Goal: Transaction & Acquisition: Purchase product/service

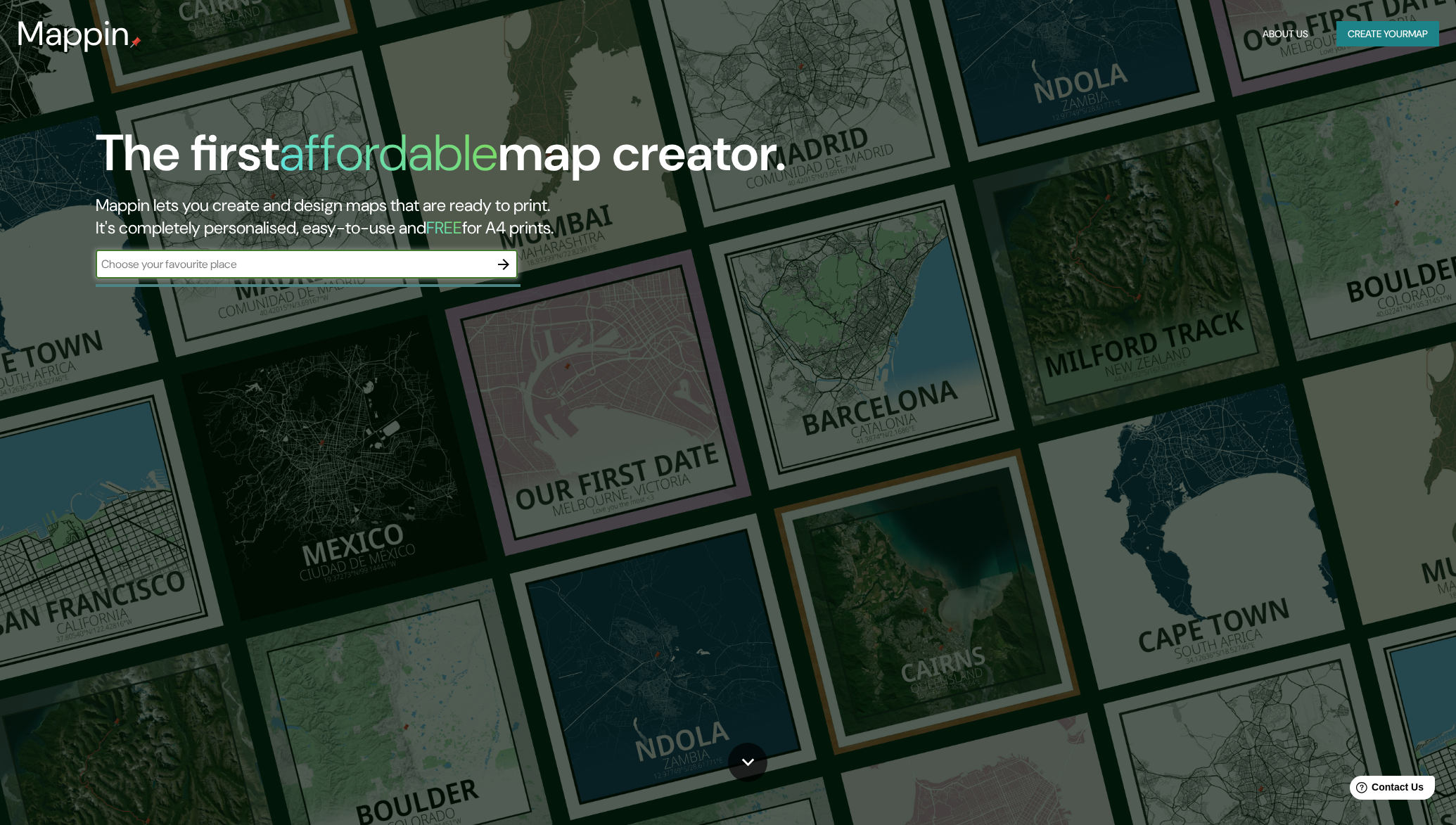
click at [221, 257] on input "text" at bounding box center [292, 265] width 394 height 16
type input "white horse inn southampton"
click at [502, 261] on icon "button" at bounding box center [504, 265] width 17 height 17
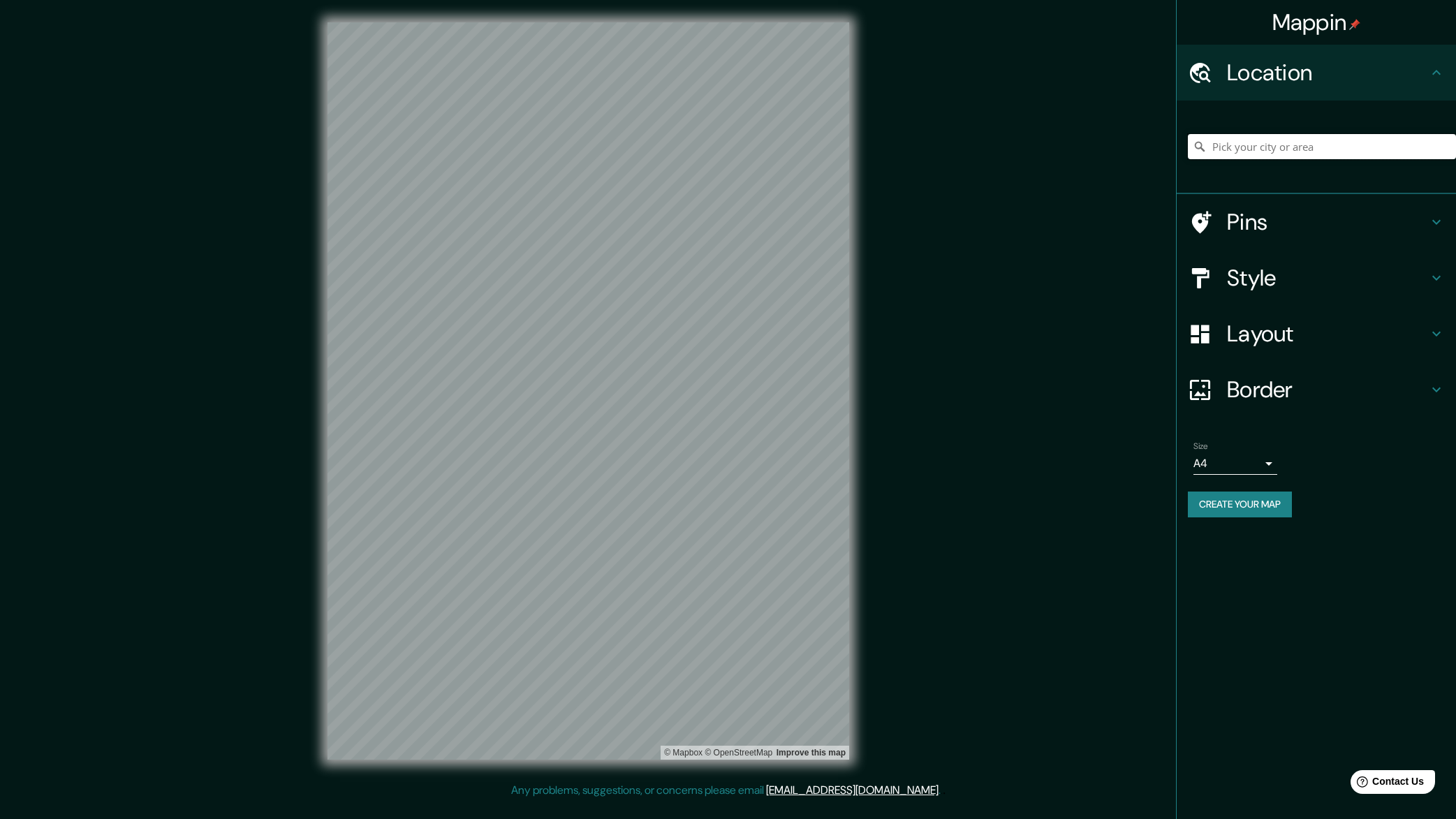
click at [1268, 145] on input "Pick your city or area" at bounding box center [1321, 146] width 268 height 25
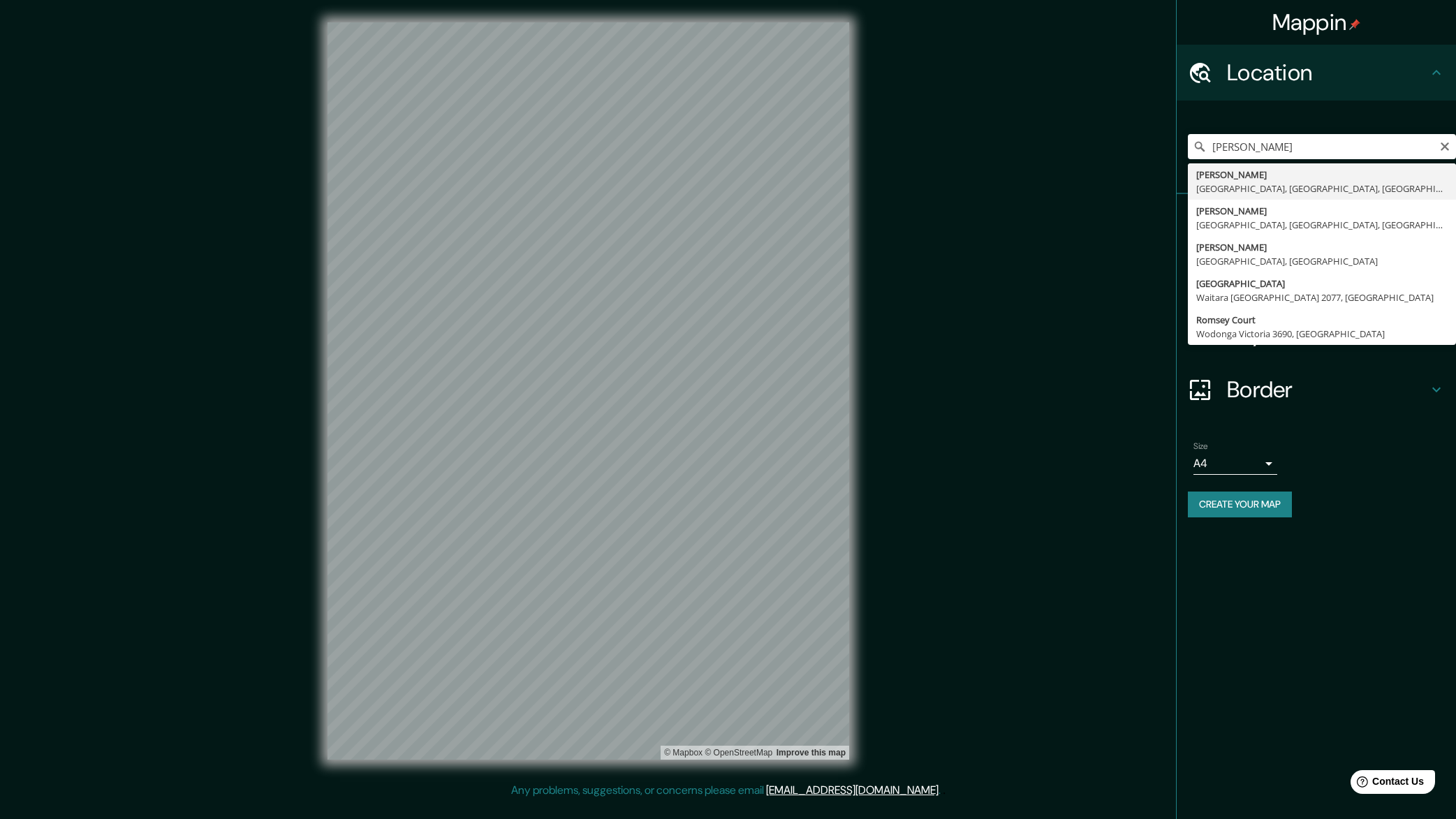
type input "[GEOGRAPHIC_DATA], [GEOGRAPHIC_DATA], [GEOGRAPHIC_DATA], [GEOGRAPHIC_DATA]"
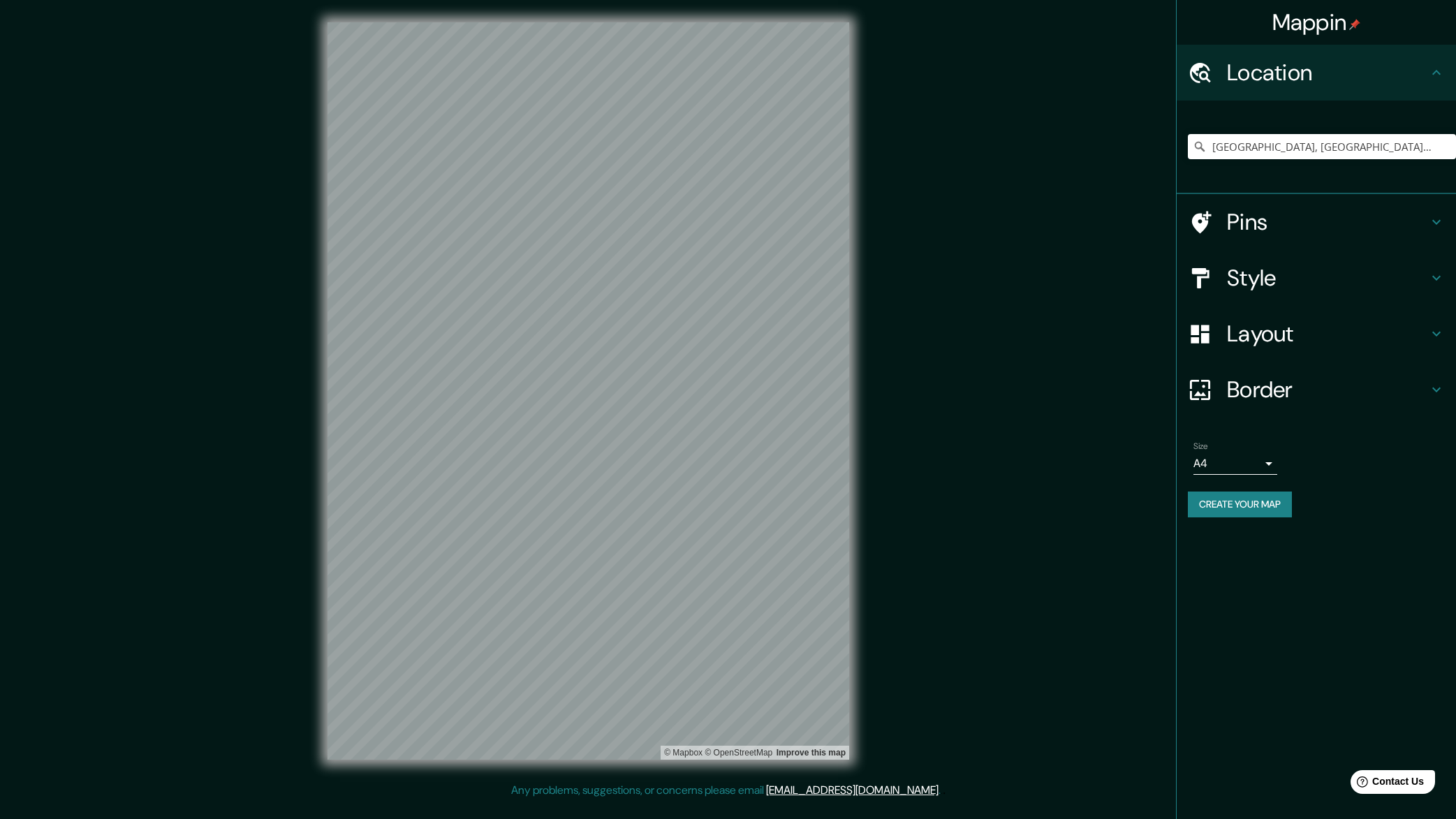
click at [1326, 325] on h4 "Layout" at bounding box center [1327, 334] width 201 height 28
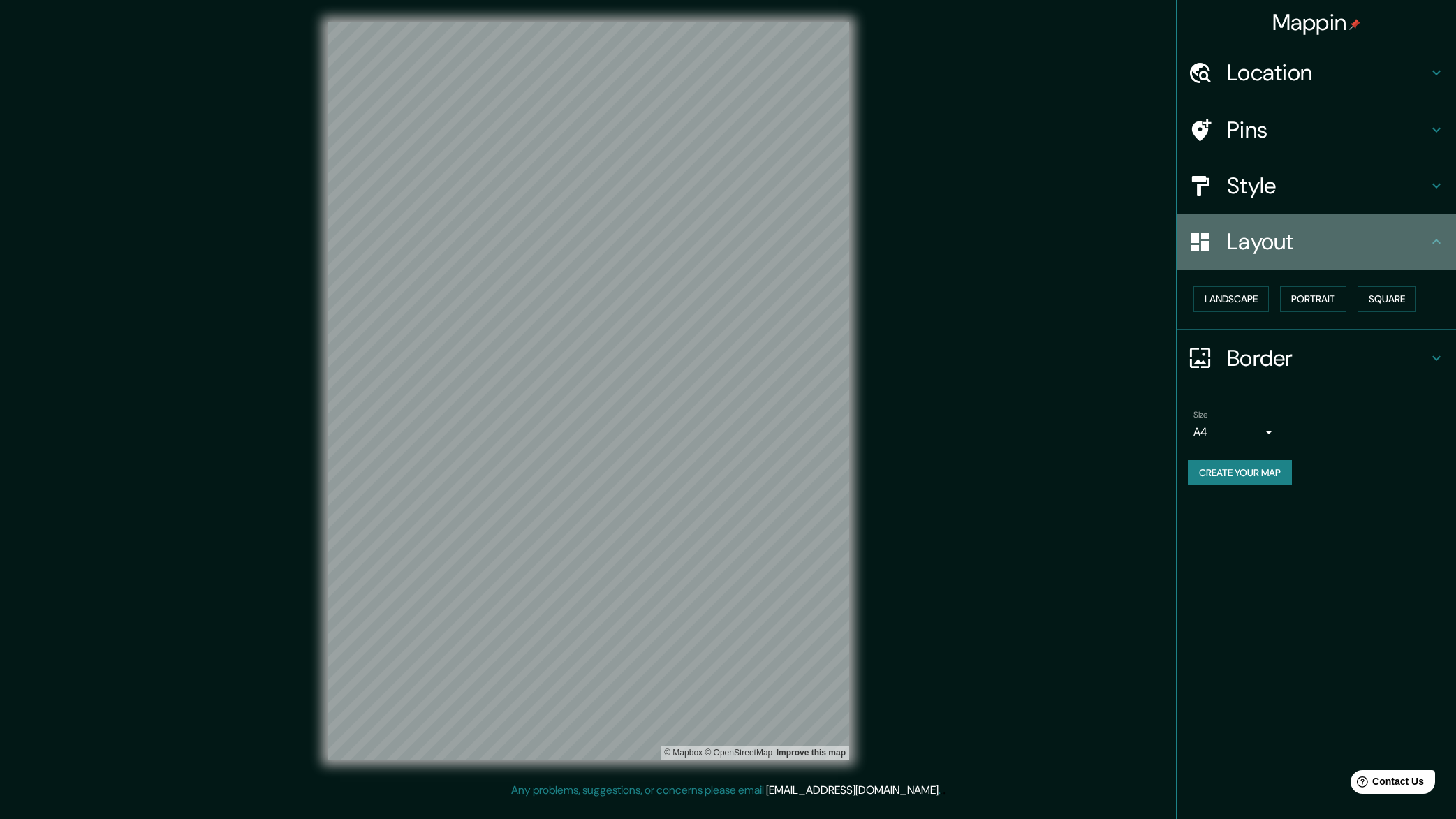
click at [1321, 241] on h4 "Layout" at bounding box center [1327, 241] width 201 height 28
click at [1320, 182] on h4 "Style" at bounding box center [1327, 186] width 201 height 28
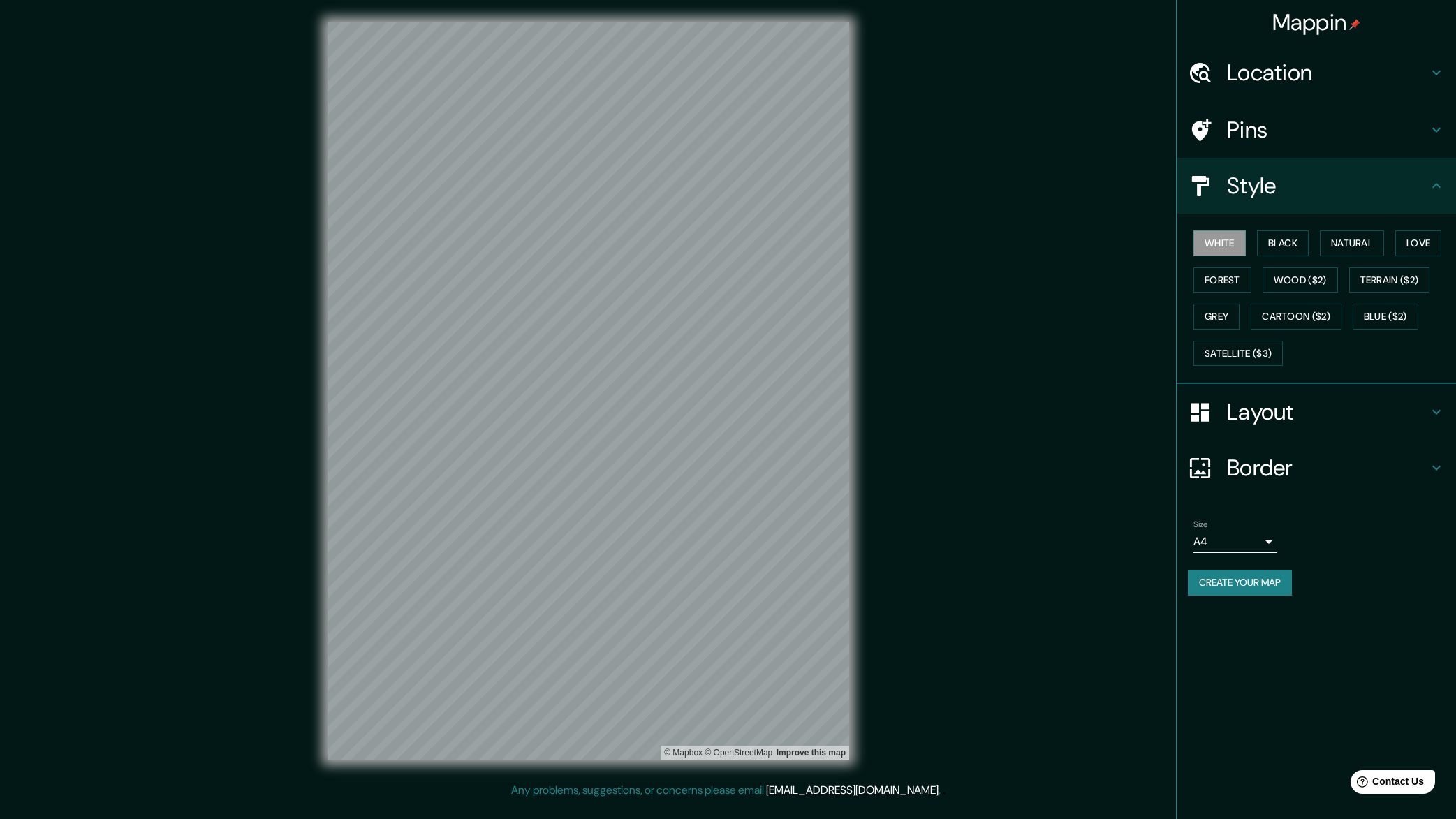
click at [1355, 60] on h4 "Location" at bounding box center [1327, 73] width 201 height 28
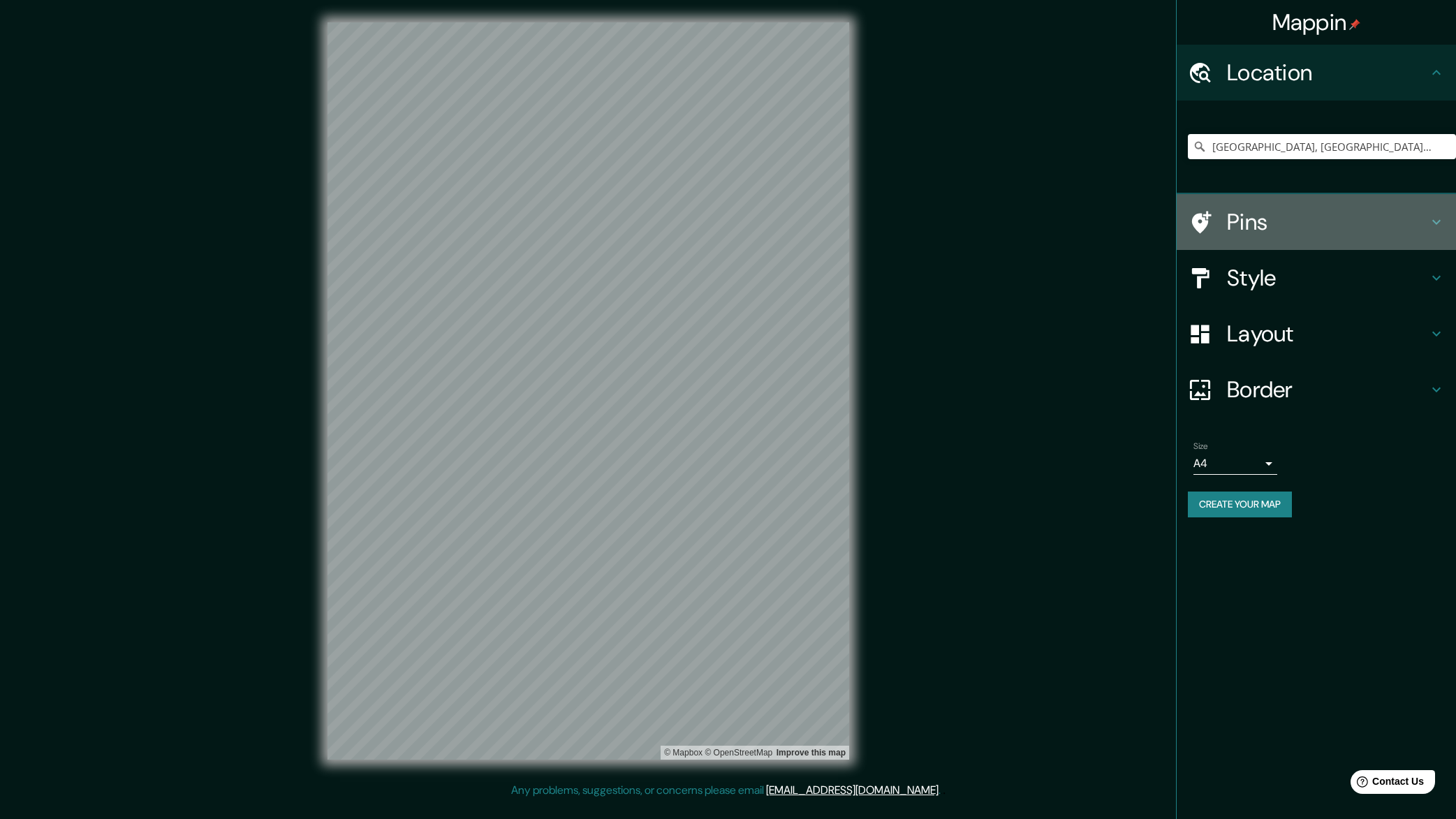
click at [1309, 215] on h4 "Pins" at bounding box center [1327, 222] width 201 height 28
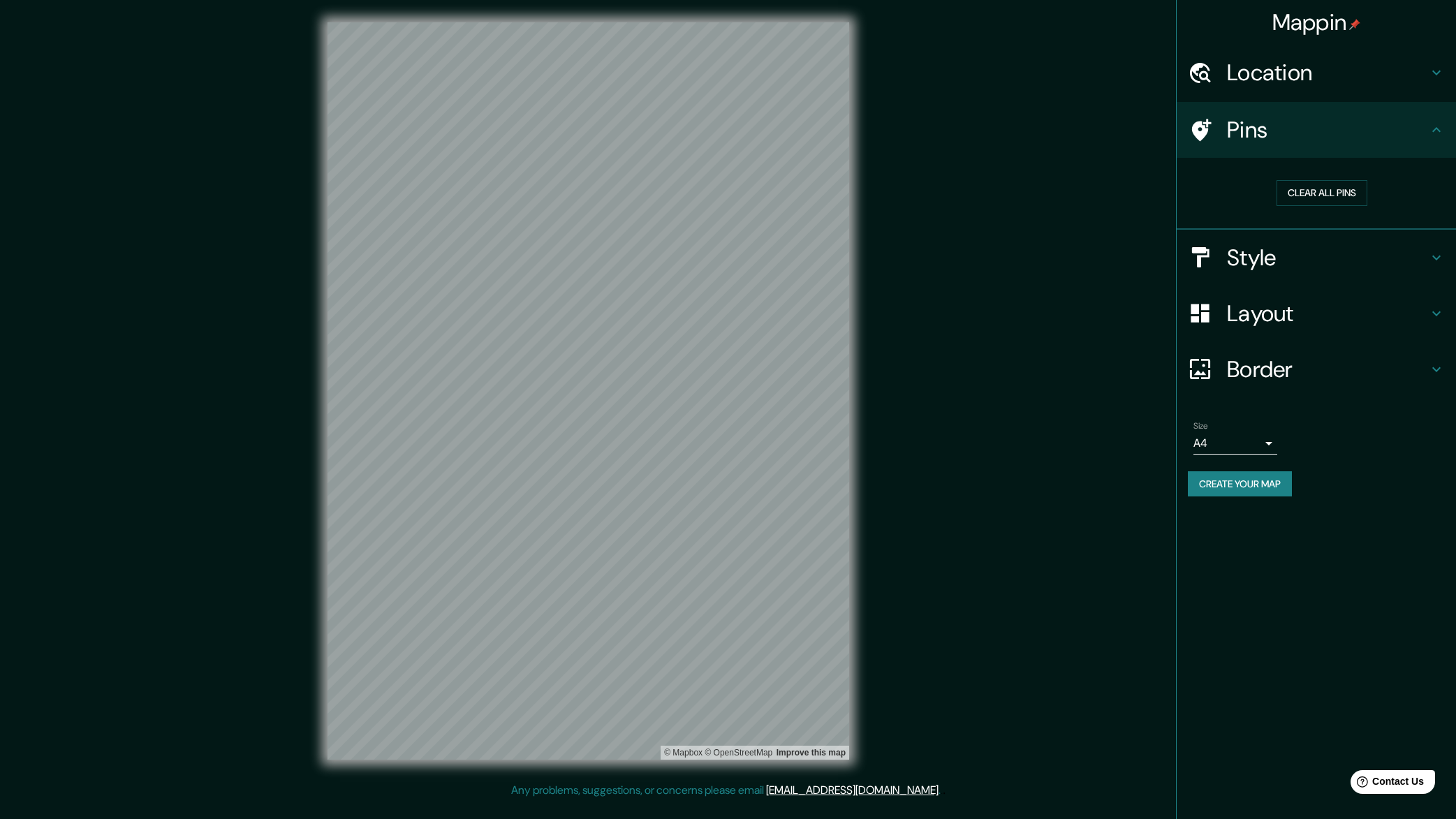
click at [1297, 66] on h4 "Location" at bounding box center [1327, 73] width 201 height 28
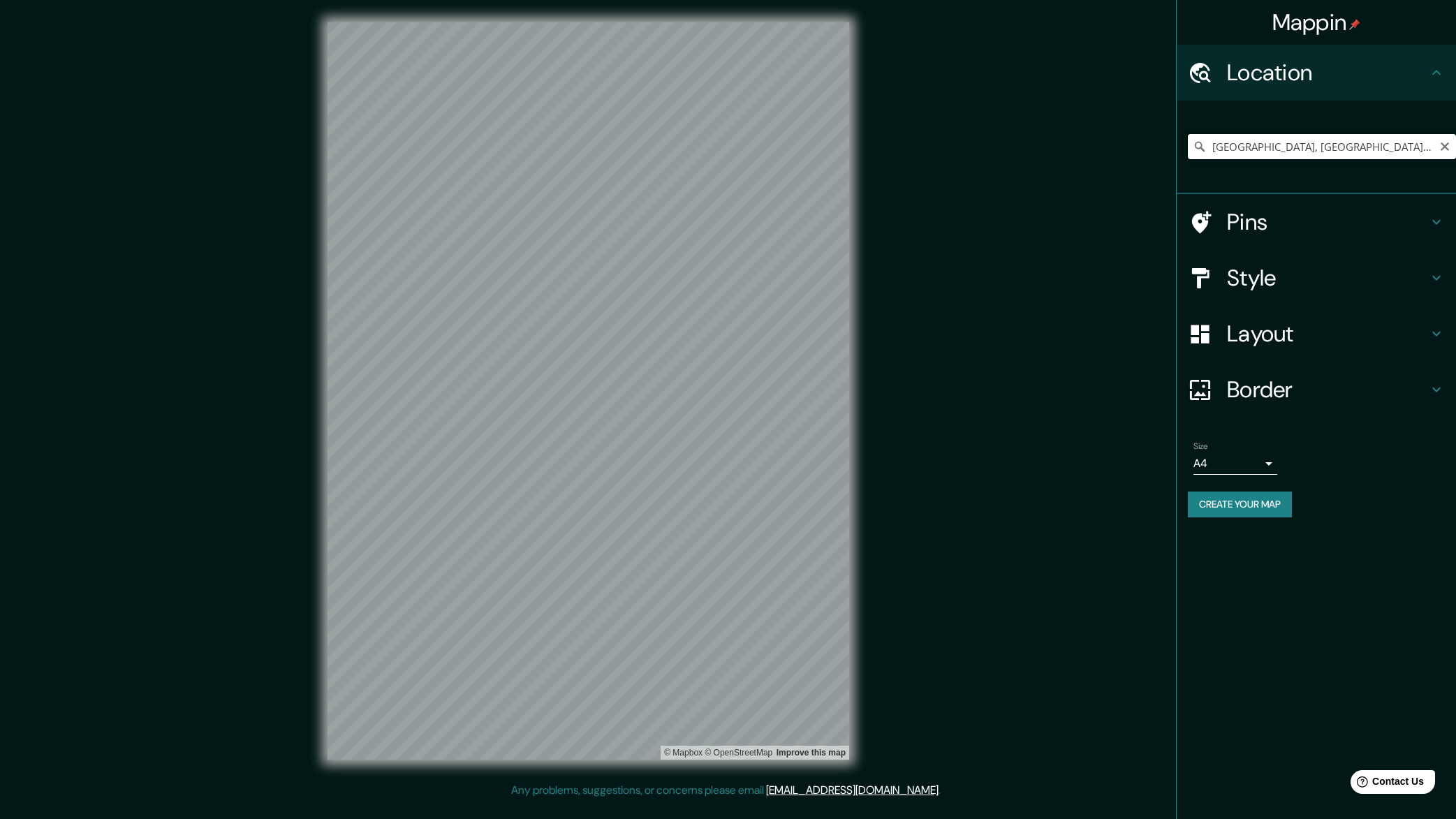
click at [1289, 144] on input "[GEOGRAPHIC_DATA], [GEOGRAPHIC_DATA], [GEOGRAPHIC_DATA], [GEOGRAPHIC_DATA]" at bounding box center [1321, 146] width 268 height 25
click at [1242, 141] on input "[GEOGRAPHIC_DATA], [GEOGRAPHIC_DATA], [GEOGRAPHIC_DATA], [GEOGRAPHIC_DATA]" at bounding box center [1321, 146] width 268 height 25
click at [1444, 145] on icon "Clear" at bounding box center [1445, 147] width 8 height 8
paste input "The [GEOGRAPHIC_DATA]"
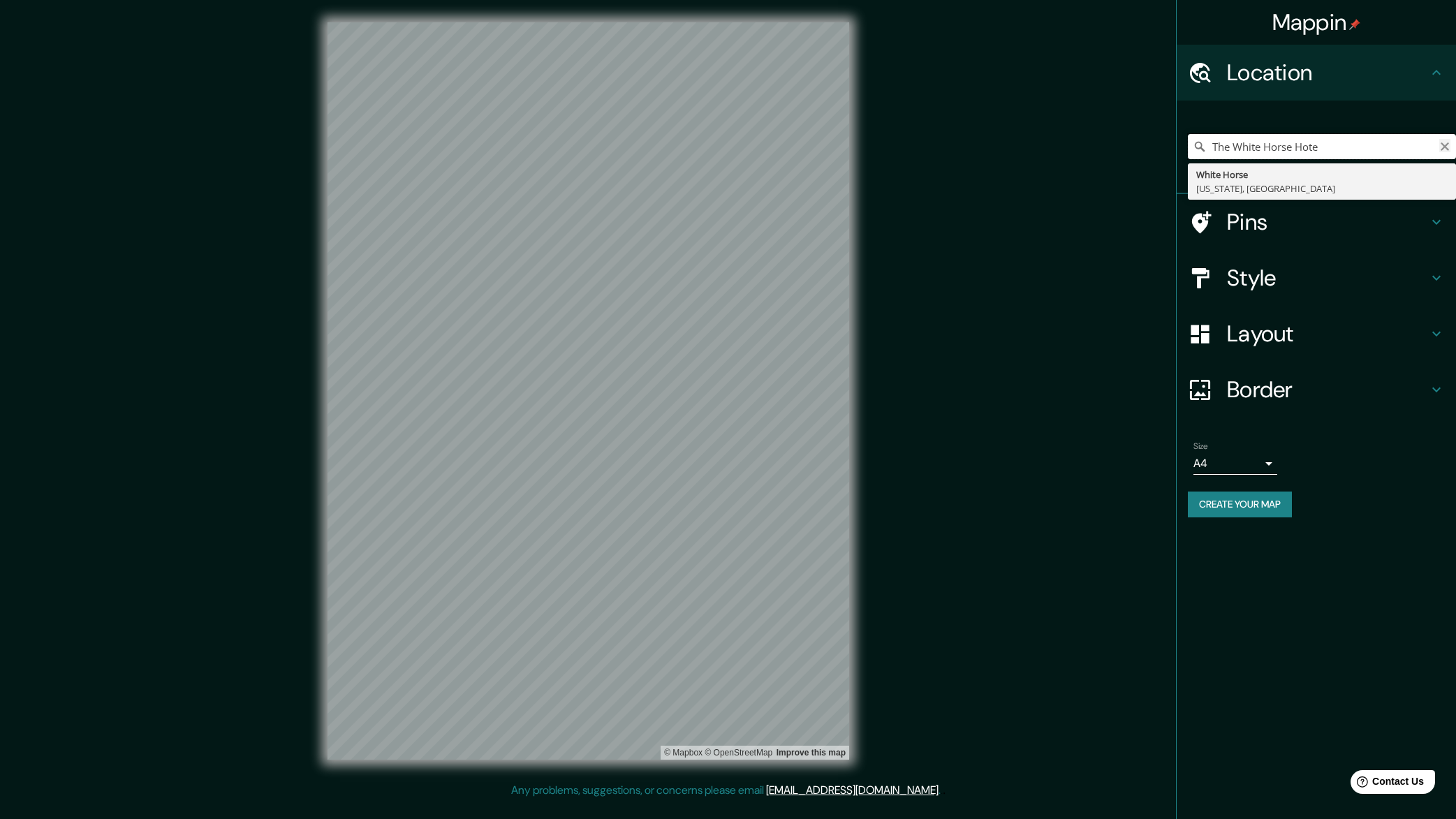
type input "The White Horse Hote"
click at [1444, 148] on icon "Clear" at bounding box center [1445, 147] width 8 height 8
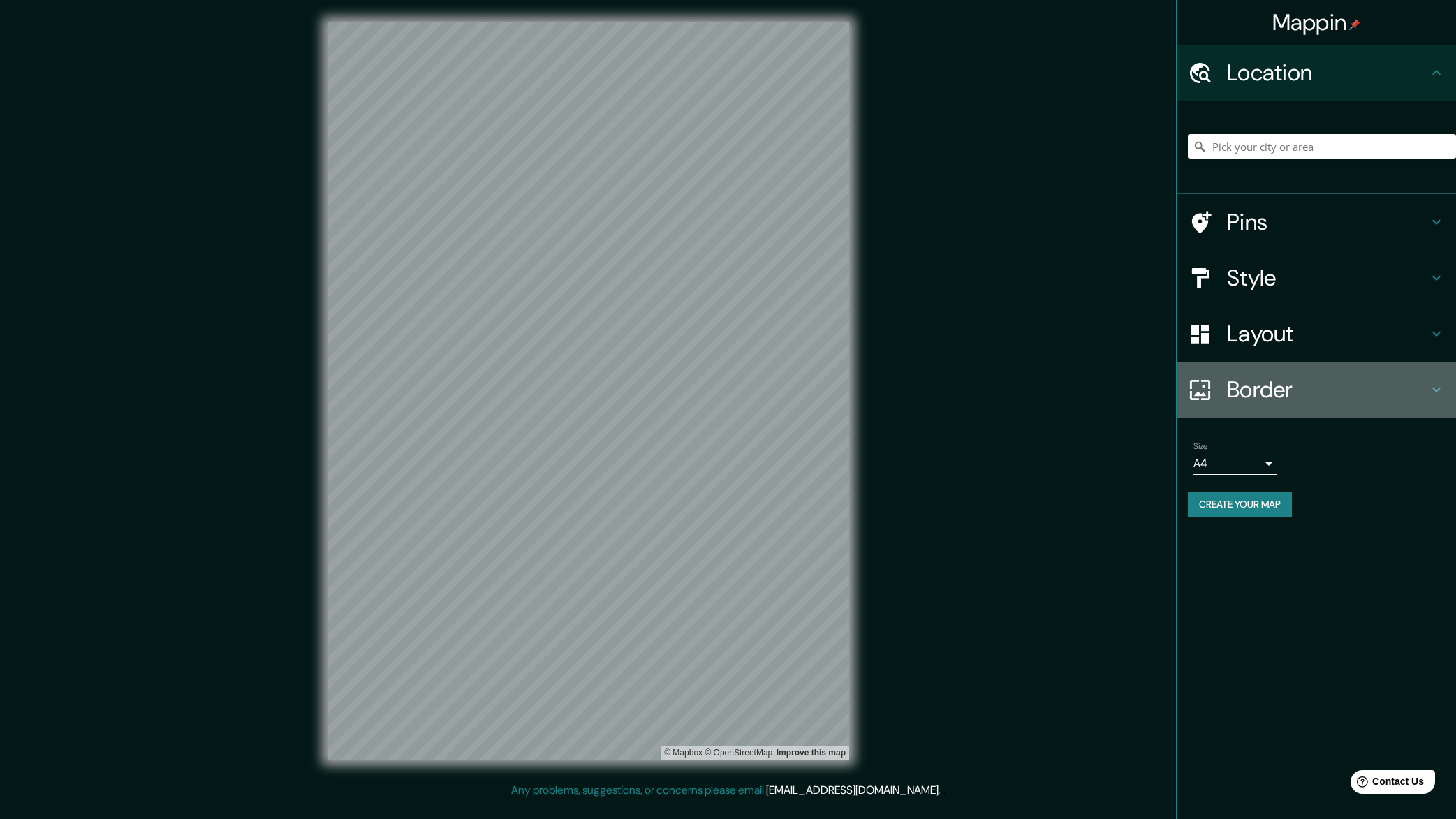
click at [1281, 389] on h4 "Border" at bounding box center [1327, 390] width 201 height 28
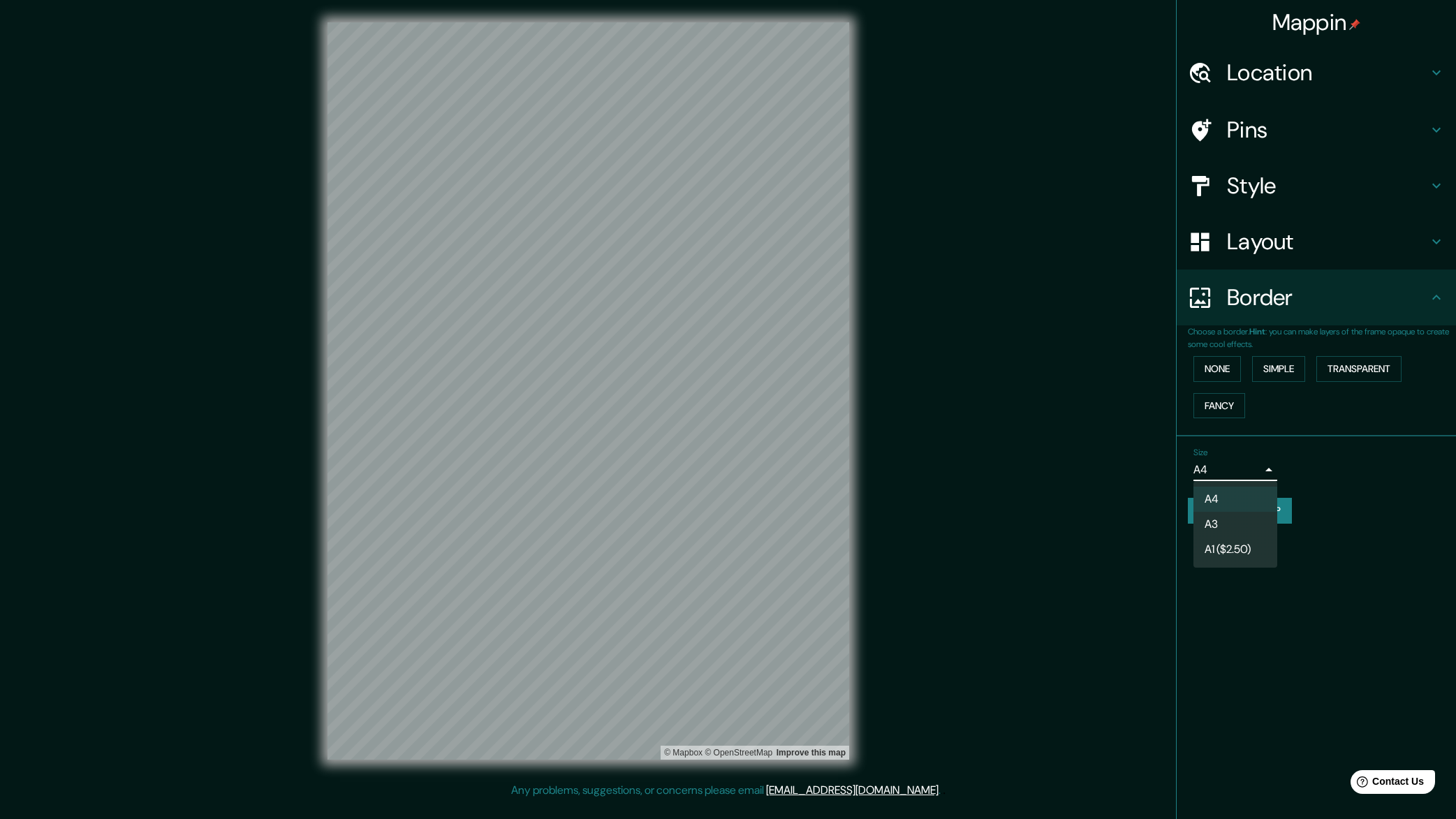
click at [1259, 473] on body "Mappin Location [GEOGRAPHIC_DATA] [US_STATE], [GEOGRAPHIC_DATA] Pins Style Layo…" at bounding box center [728, 410] width 1456 height 819
click at [1322, 468] on div at bounding box center [728, 410] width 1456 height 819
click at [890, 348] on div "Mappin Location [GEOGRAPHIC_DATA] [US_STATE], [GEOGRAPHIC_DATA] Pins Style Layo…" at bounding box center [728, 402] width 1456 height 804
